Goal: Task Accomplishment & Management: Use online tool/utility

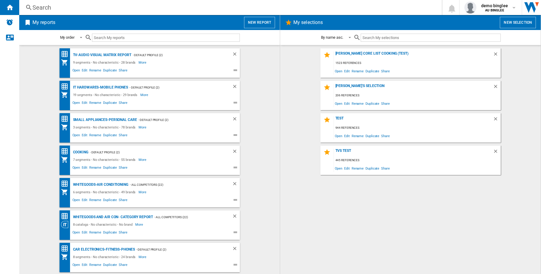
click at [255, 25] on button "New report" at bounding box center [259, 22] width 31 height 11
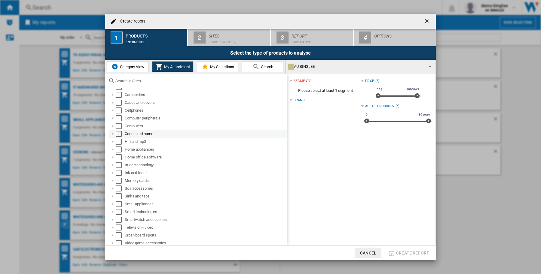
scroll to position [9, 0]
click at [120, 201] on div "Select" at bounding box center [119, 203] width 6 height 6
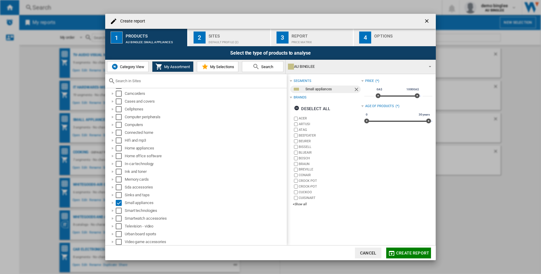
click at [223, 41] on div "Default profile (2)" at bounding box center [238, 41] width 59 height 6
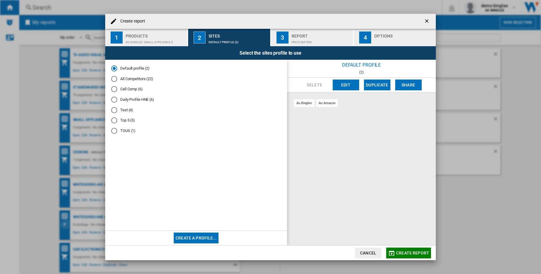
click at [113, 79] on div "All Competitors (22)" at bounding box center [114, 79] width 6 height 6
click at [316, 40] on div "Price Matrix" at bounding box center [320, 41] width 59 height 6
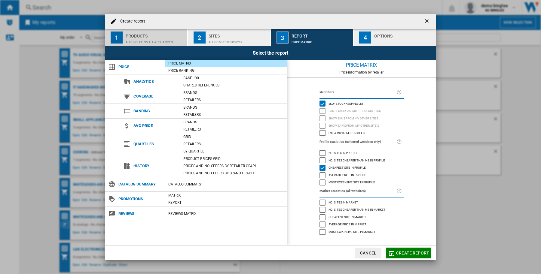
click at [169, 35] on div "Products" at bounding box center [155, 34] width 59 height 6
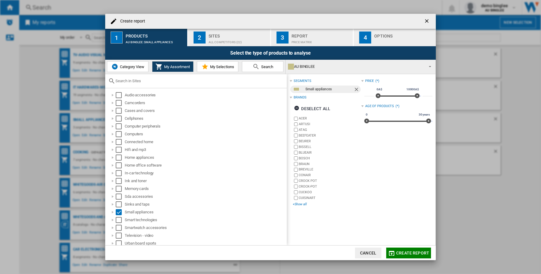
click at [301, 203] on div "+Show all" at bounding box center [327, 204] width 68 height 5
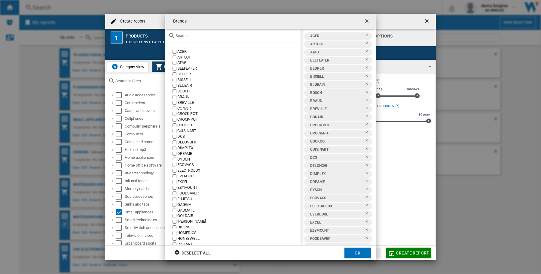
click at [184, 33] on input "text" at bounding box center [236, 35] width 122 height 5
click at [199, 252] on div "Deselect all" at bounding box center [192, 253] width 36 height 11
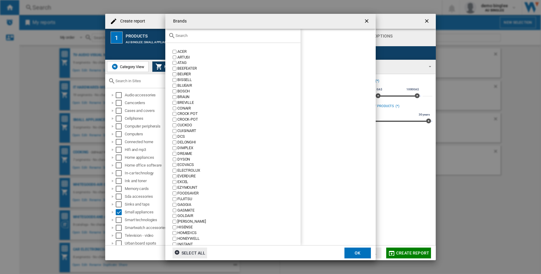
click at [191, 35] on input "text" at bounding box center [236, 35] width 122 height 5
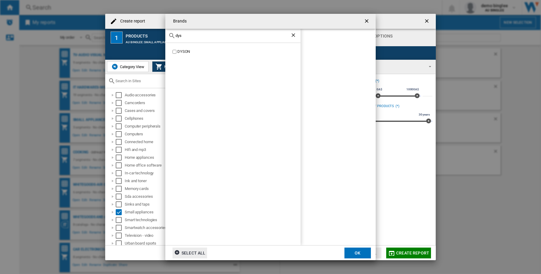
type input "dys"
click at [369, 256] on button "OK" at bounding box center [357, 253] width 26 height 11
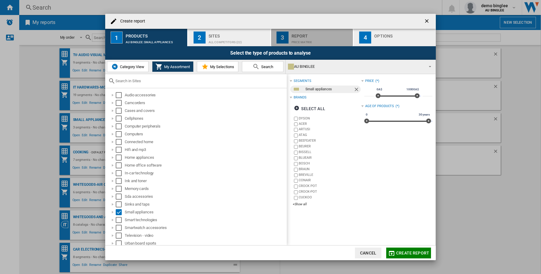
drag, startPoint x: 299, startPoint y: 40, endPoint x: 392, endPoint y: 33, distance: 93.4
click at [299, 40] on div "Price Matrix" at bounding box center [320, 41] width 59 height 6
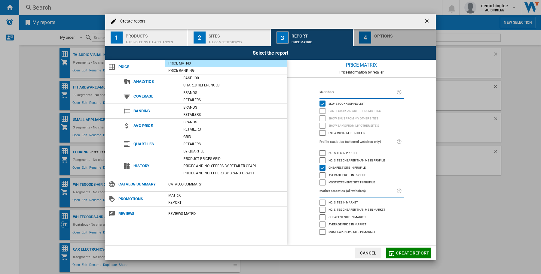
click at [403, 32] on div "Options" at bounding box center [403, 34] width 59 height 6
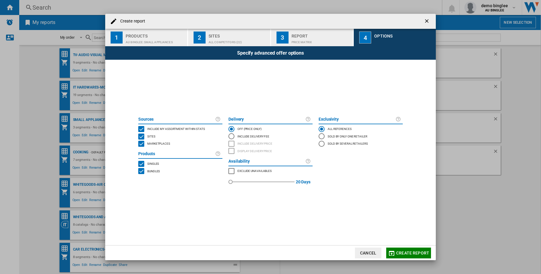
click at [401, 253] on span "Create report" at bounding box center [412, 253] width 33 height 5
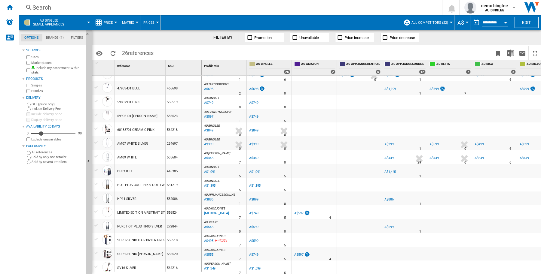
scroll to position [171, 0]
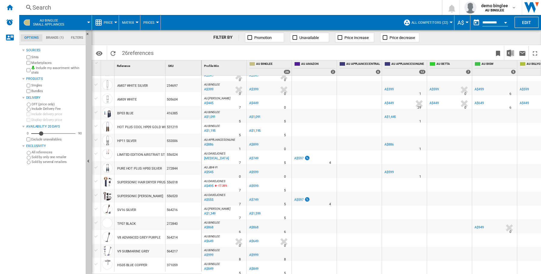
click at [256, 87] on div "A$399" at bounding box center [253, 89] width 9 height 4
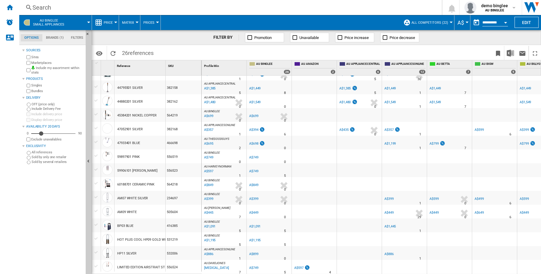
scroll to position [20, 0]
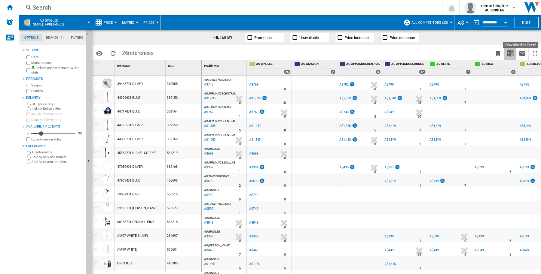
click at [509, 52] on img "Download in Excel" at bounding box center [510, 53] width 7 height 7
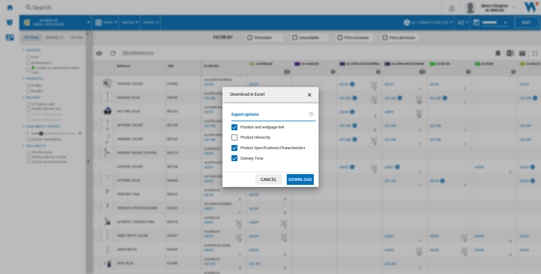
drag, startPoint x: 234, startPoint y: 127, endPoint x: 234, endPoint y: 142, distance: 15.6
click at [234, 127] on div "Position and webpage link" at bounding box center [234, 127] width 6 height 6
click at [232, 146] on div at bounding box center [234, 148] width 6 height 6
drag, startPoint x: 234, startPoint y: 157, endPoint x: 243, endPoint y: 160, distance: 8.5
click at [234, 158] on div "Delivery Time" at bounding box center [234, 158] width 6 height 6
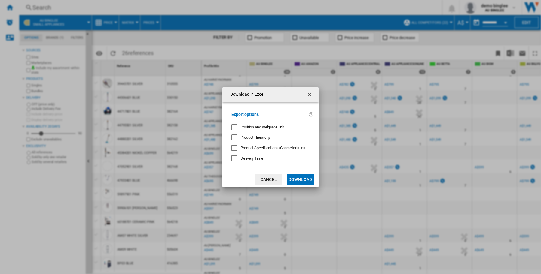
click at [301, 175] on button "Download" at bounding box center [300, 179] width 27 height 11
